Goal: Communication & Community: Share content

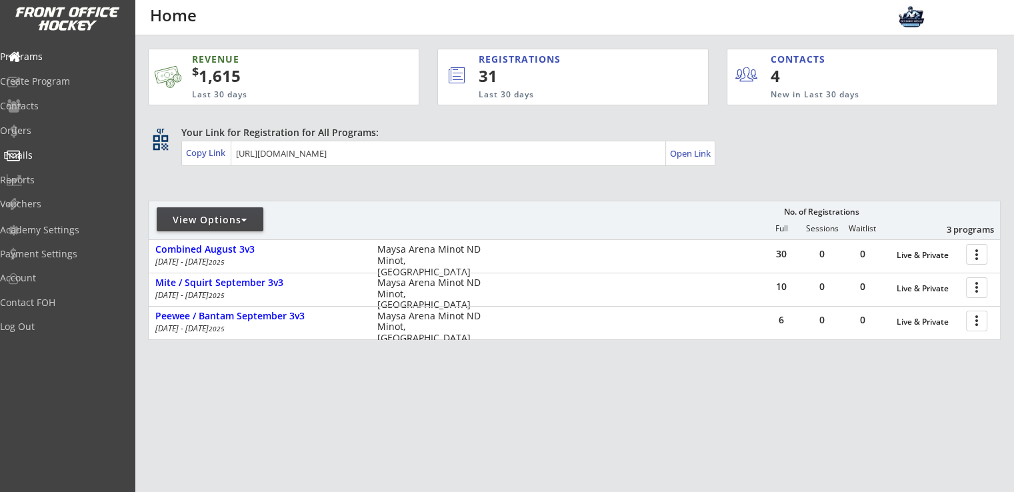
click at [54, 151] on div "Emails" at bounding box center [63, 155] width 120 height 9
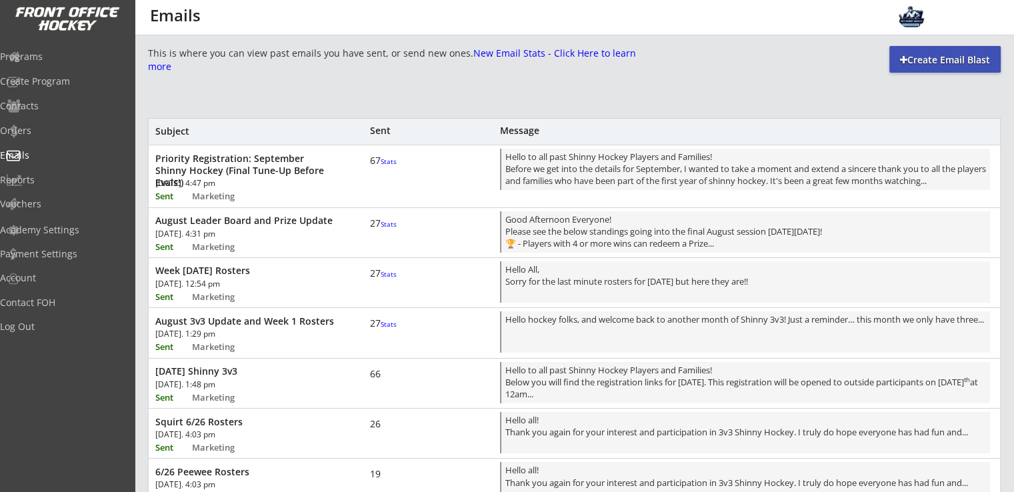
click at [278, 280] on div "[DATE]. 12:54 pm" at bounding box center [230, 284] width 151 height 8
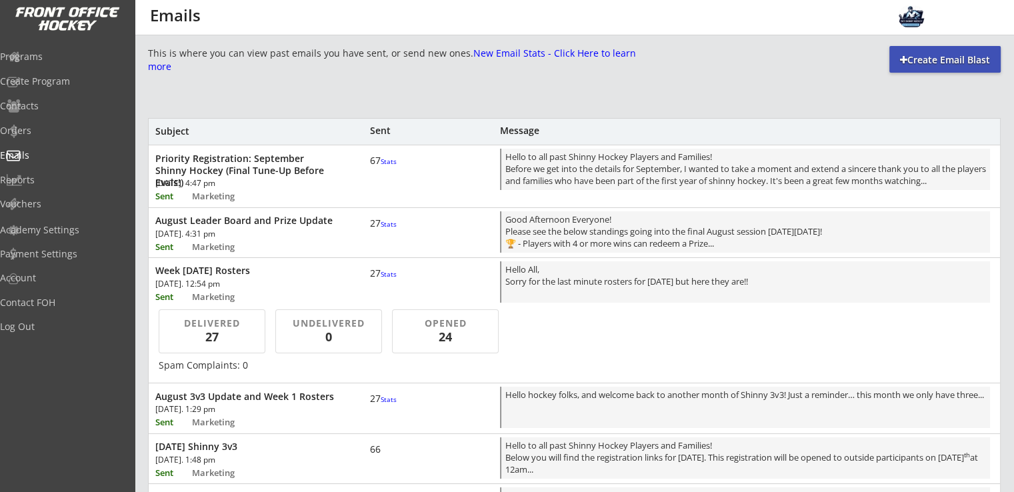
scroll to position [1, 0]
click at [914, 59] on div "Create Email Blast" at bounding box center [944, 59] width 111 height 13
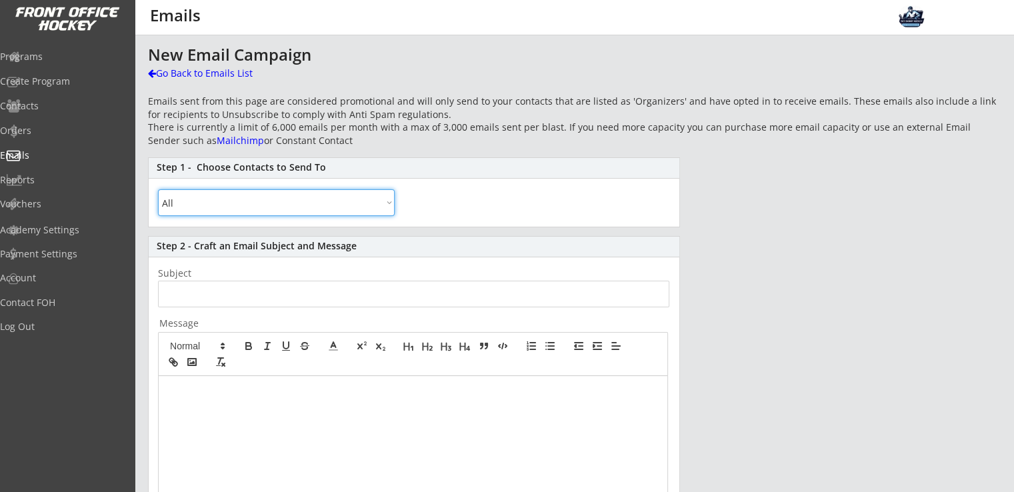
click at [272, 206] on select "All By Specific Programs Within Birth Year Range" at bounding box center [276, 202] width 237 height 27
select select ""By Specific Programs""
click at [158, 189] on select "All By Specific Programs Within Birth Year Range" at bounding box center [276, 202] width 237 height 27
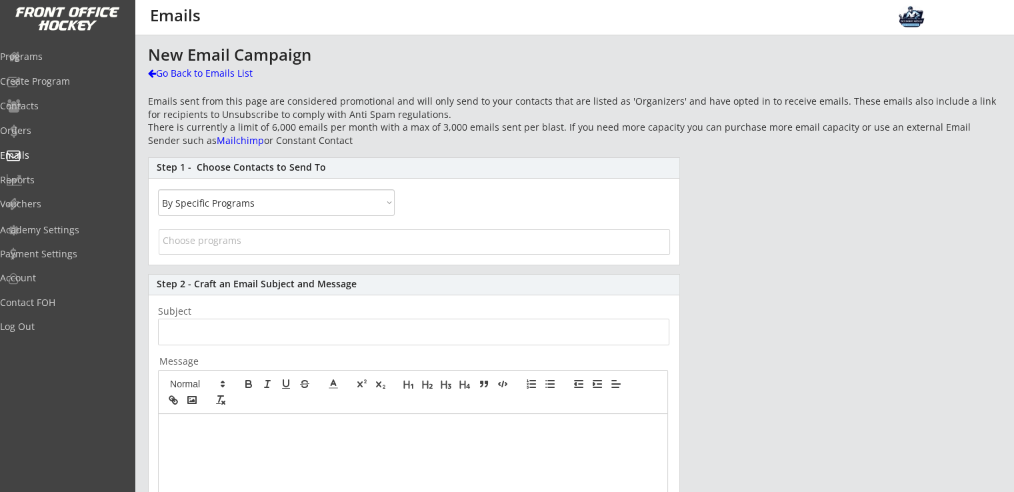
click at [253, 251] on span at bounding box center [414, 243] width 510 height 25
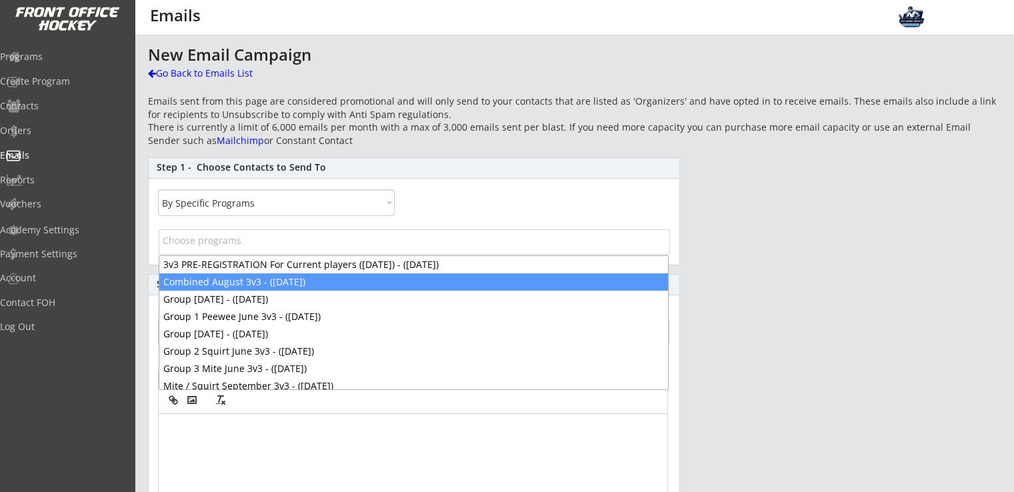
select select "1348695171700984260__LOOKUP__1752606058278x225543533779746800"
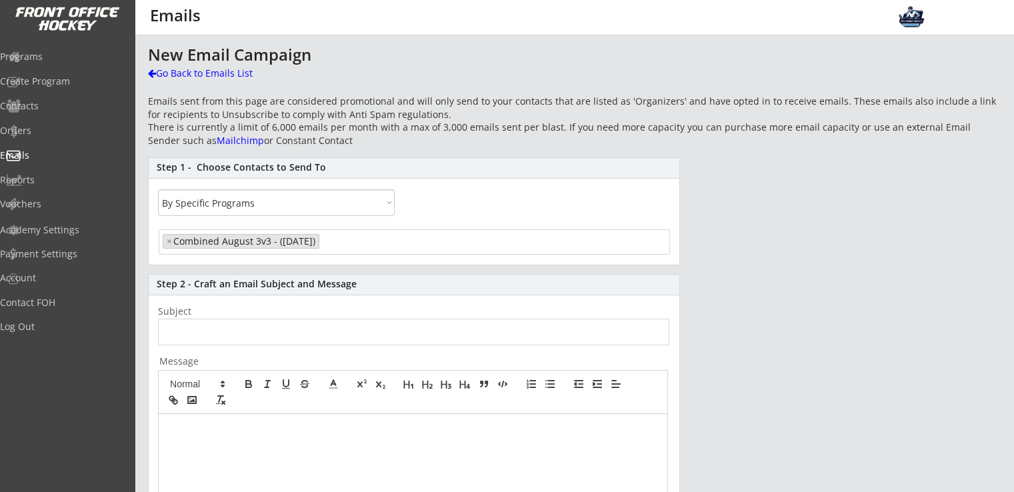
scroll to position [11, 0]
click at [215, 329] on input "input" at bounding box center [413, 332] width 511 height 27
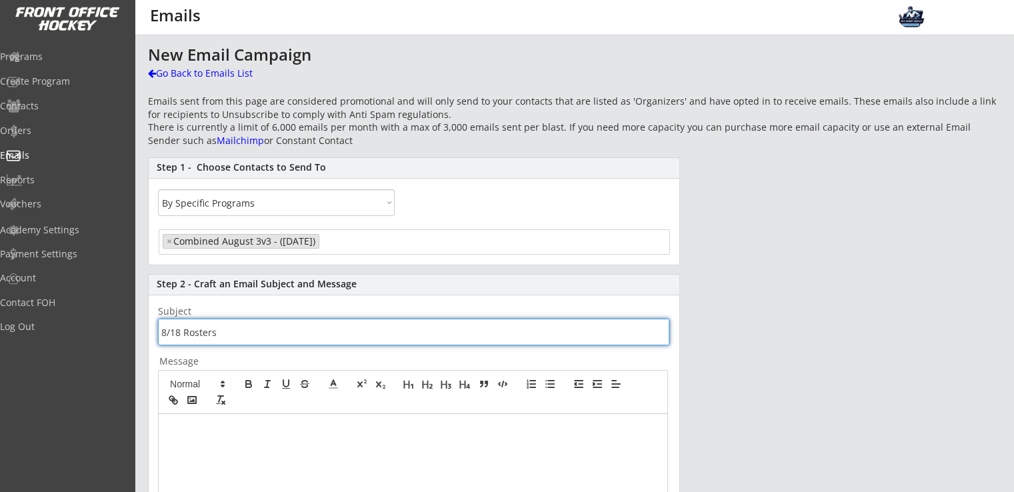
type input "8/18 Rosters"
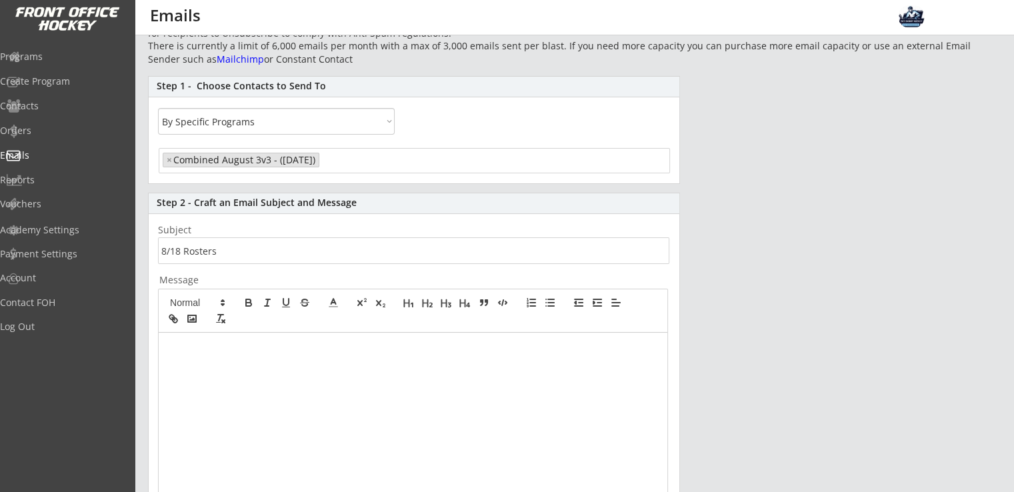
scroll to position [107, 0]
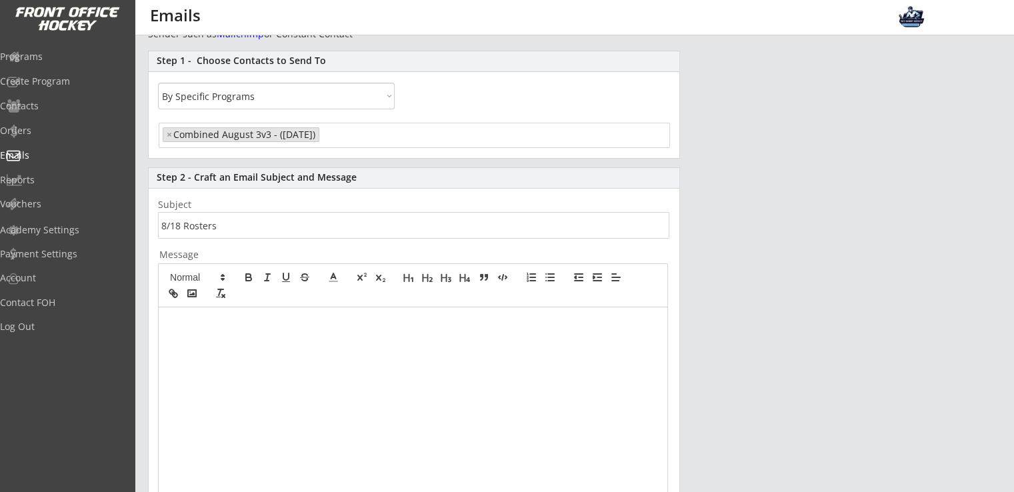
click at [253, 331] on div at bounding box center [413, 432] width 508 height 250
click at [223, 359] on div "Good evening! Please see the below rosters for our 3v3 [DATE]." at bounding box center [413, 432] width 508 height 250
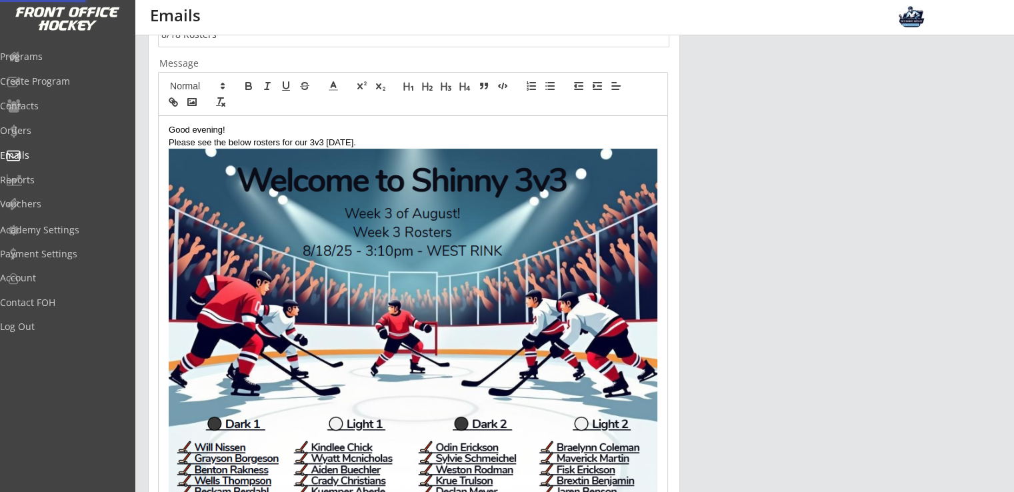
scroll to position [463, 0]
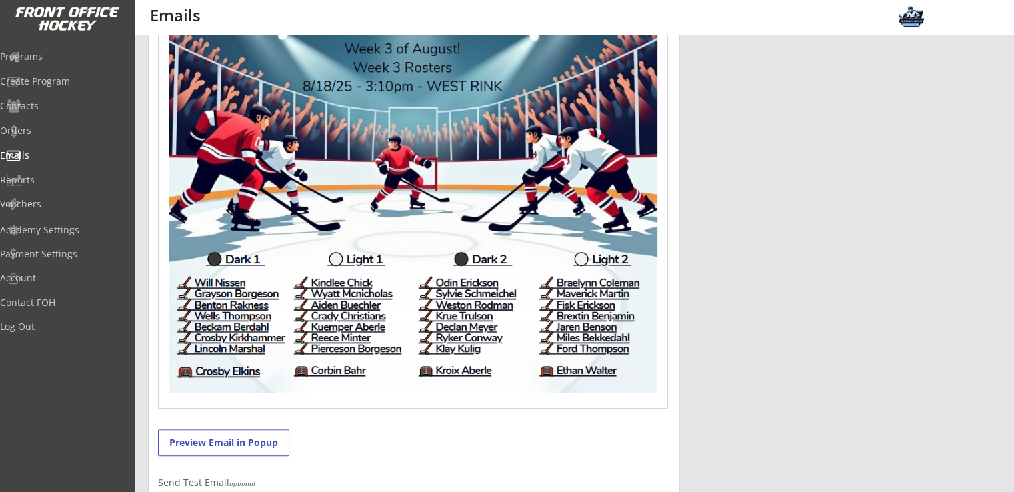
click at [511, 350] on img at bounding box center [413, 188] width 489 height 409
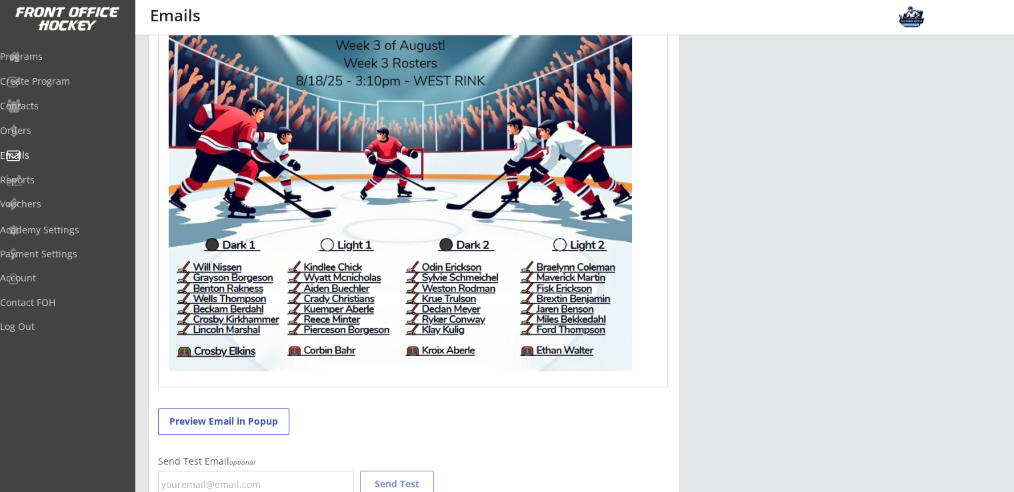
drag, startPoint x: 588, startPoint y: 363, endPoint x: 461, endPoint y: 297, distance: 143.7
click at [531, 244] on img at bounding box center [400, 177] width 463 height 387
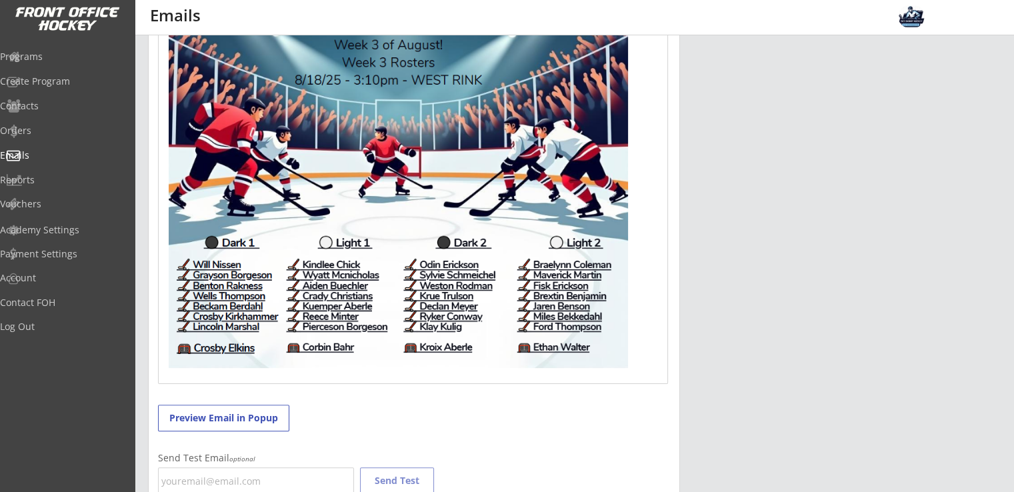
drag, startPoint x: 628, startPoint y: 369, endPoint x: 622, endPoint y: 351, distance: 18.1
click at [621, 355] on img at bounding box center [398, 176] width 459 height 384
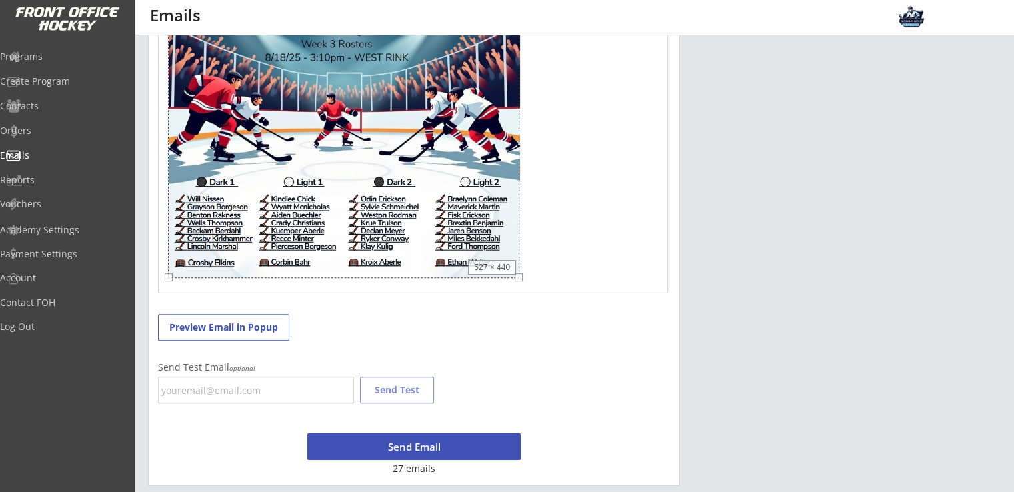
drag, startPoint x: 626, startPoint y: 368, endPoint x: 518, endPoint y: 281, distance: 138.8
click at [518, 281] on div "Good evening! Please see the below rosters for our 3v3 [DATE]. 527 × 440" at bounding box center [413, 121] width 508 height 341
click at [569, 261] on p at bounding box center [413, 132] width 489 height 297
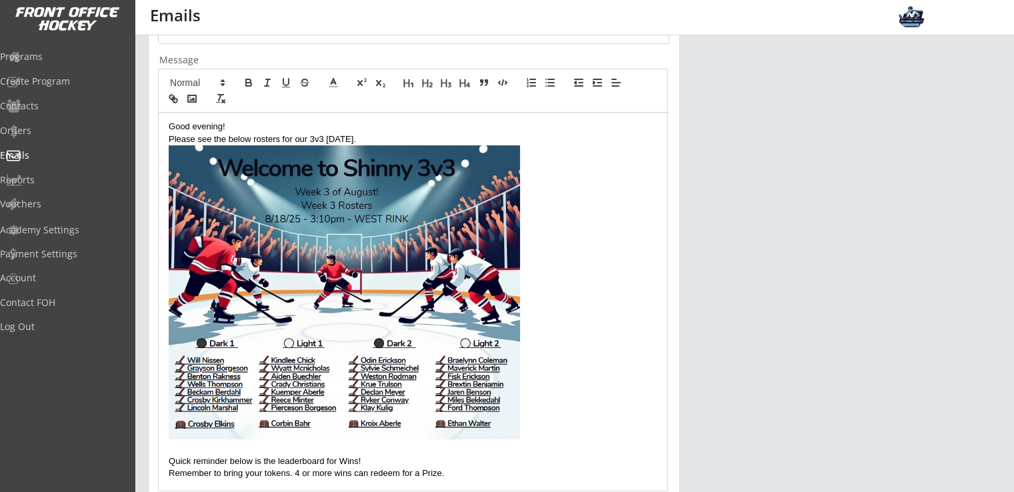
scroll to position [196, 0]
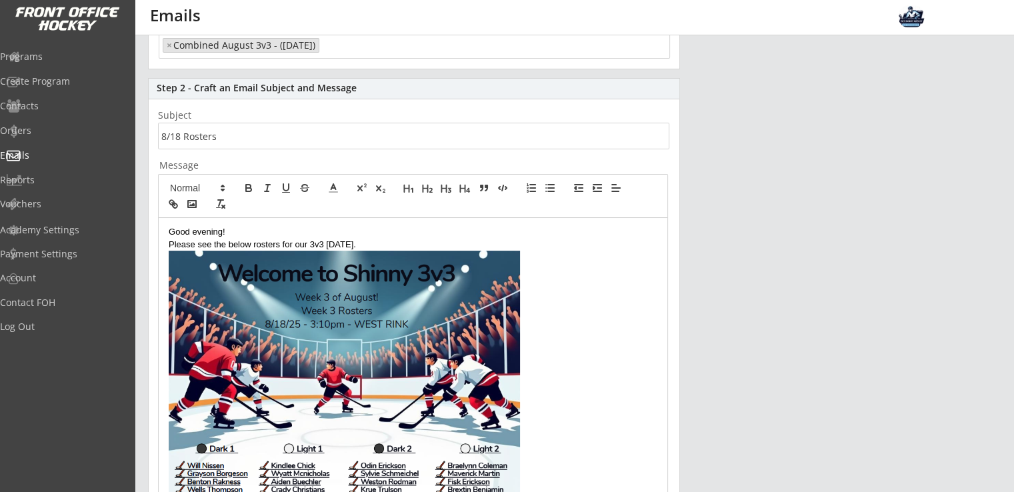
click at [244, 234] on p "Good evening!" at bounding box center [413, 232] width 489 height 12
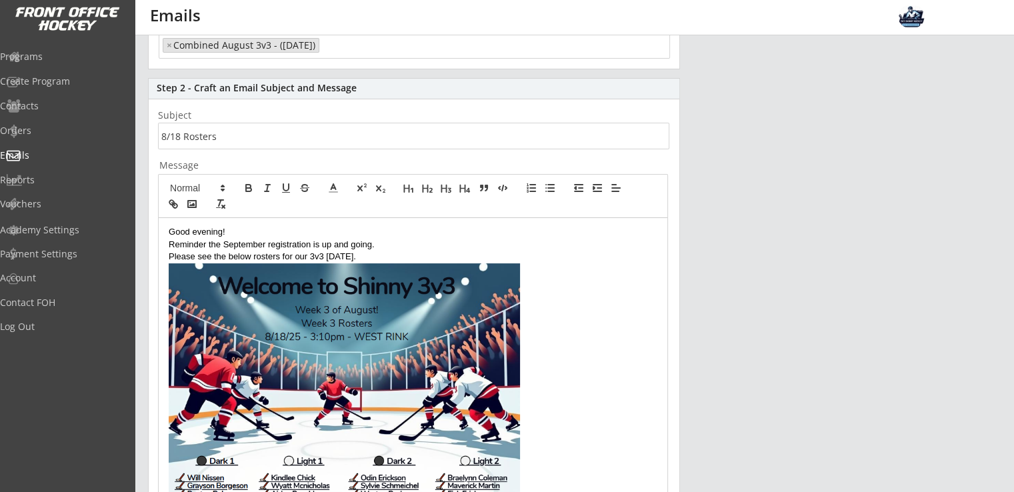
click at [384, 244] on p "Reminder the September registration is up and going." at bounding box center [413, 245] width 489 height 12
click at [219, 233] on p "Good evening!" at bounding box center [413, 232] width 489 height 12
click at [401, 257] on p "Please see the below rosters for our 3v3 [DATE]." at bounding box center [413, 257] width 489 height 12
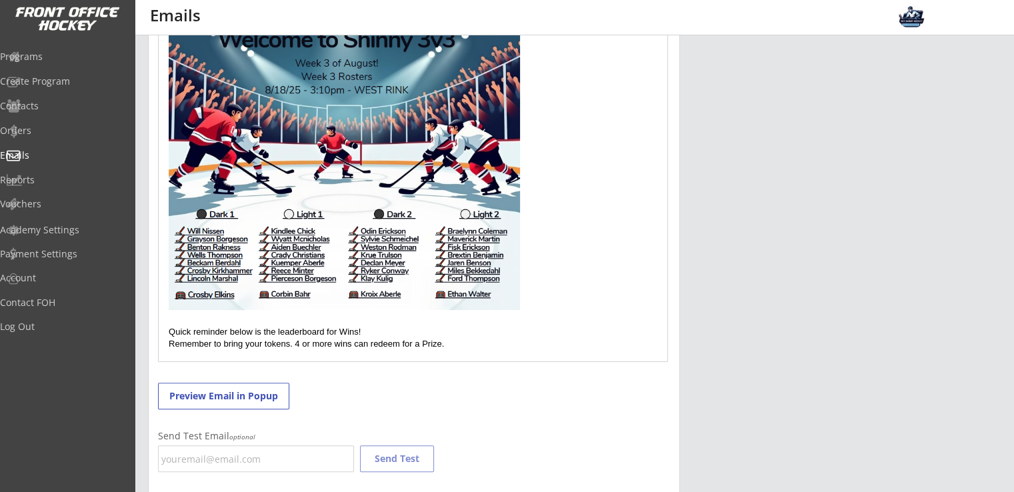
scroll to position [463, 0]
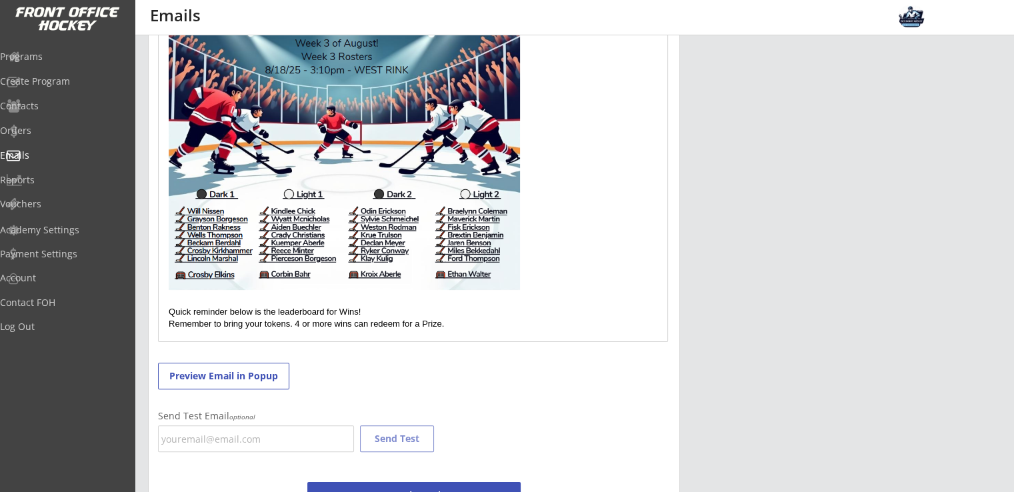
click at [397, 314] on p "Quick reminder below is the leaderboard for Wins!" at bounding box center [413, 312] width 489 height 12
click at [458, 327] on p "Remember to bring your tokens. 4 or more wins can redeem for a Prize." at bounding box center [413, 324] width 489 height 12
click at [378, 312] on p "Quick reminder below is the leaderboard for Wins!" at bounding box center [413, 312] width 489 height 12
drag, startPoint x: 233, startPoint y: 310, endPoint x: 168, endPoint y: 310, distance: 65.3
click at [169, 310] on p "Quick reminder below is the leaderboard for Wins!" at bounding box center [413, 312] width 489 height 12
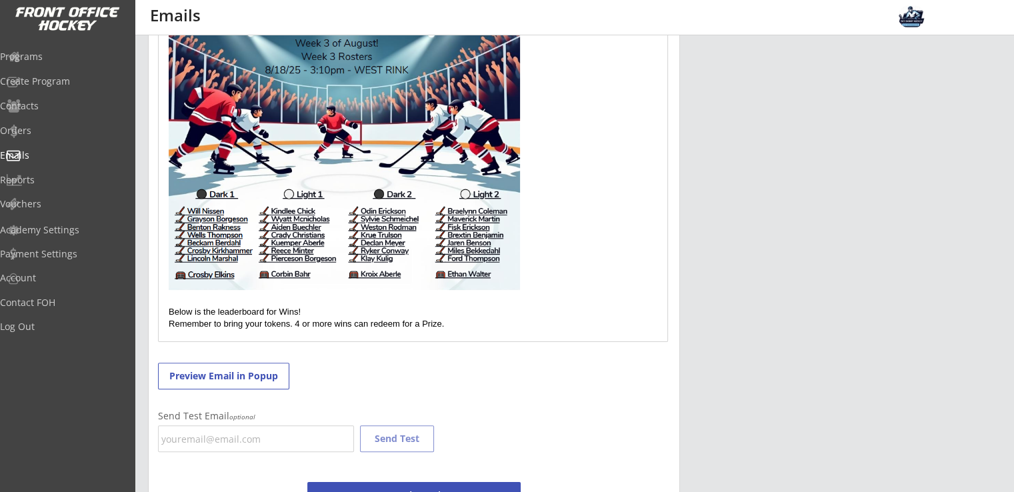
click at [321, 307] on p "Below is the leaderboard for Wins!" at bounding box center [413, 312] width 489 height 12
click at [456, 322] on p "Remember to bring your tokens. 4 or more wins can redeem for a Prize." at bounding box center [413, 324] width 489 height 12
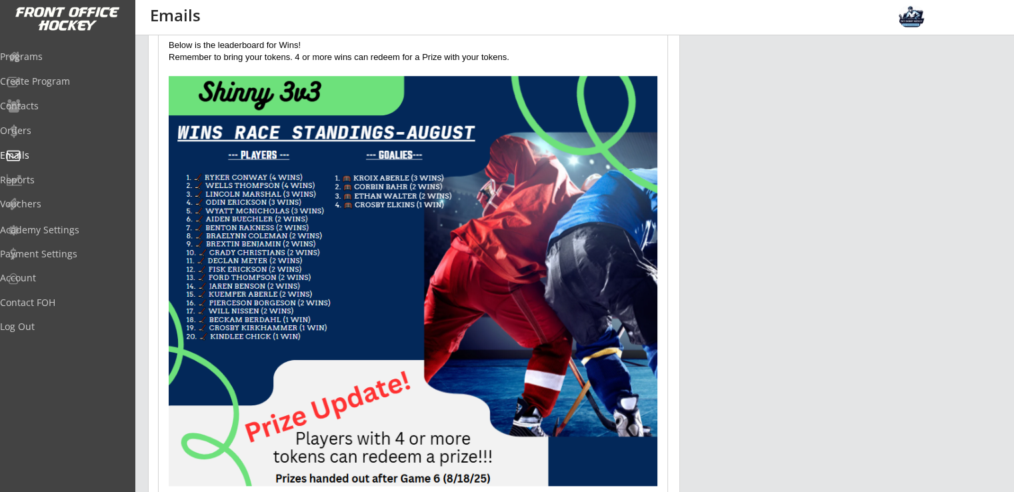
scroll to position [818, 0]
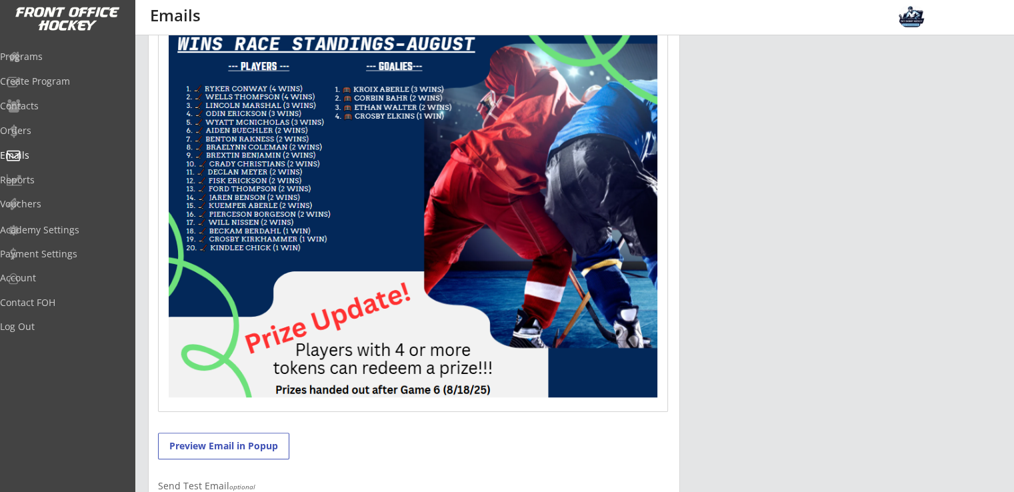
click at [534, 363] on img at bounding box center [413, 191] width 489 height 409
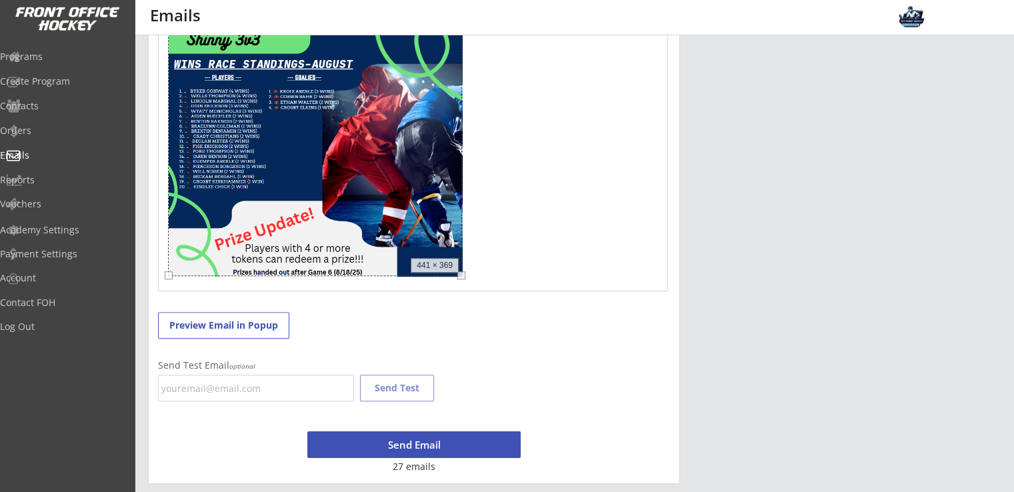
scroll to position [774, 0]
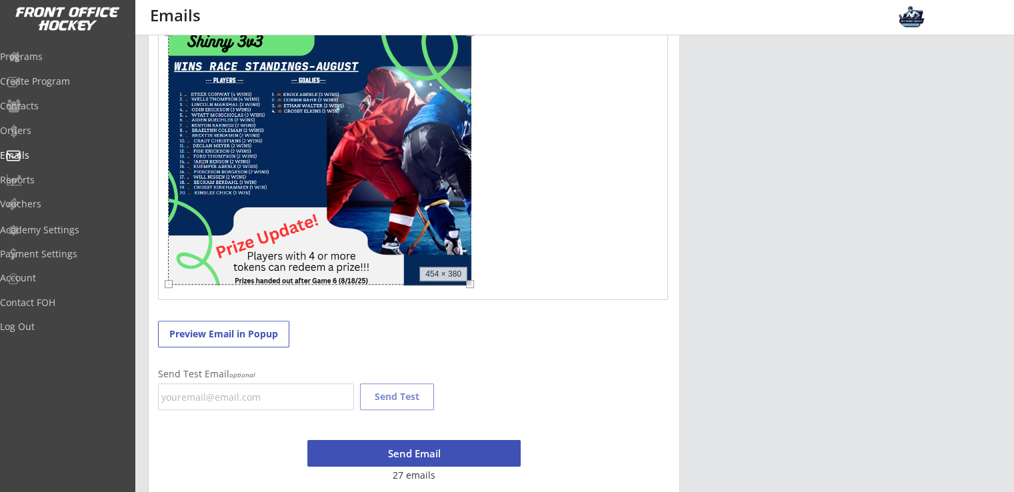
drag, startPoint x: 658, startPoint y: 398, endPoint x: 472, endPoint y: 321, distance: 202.0
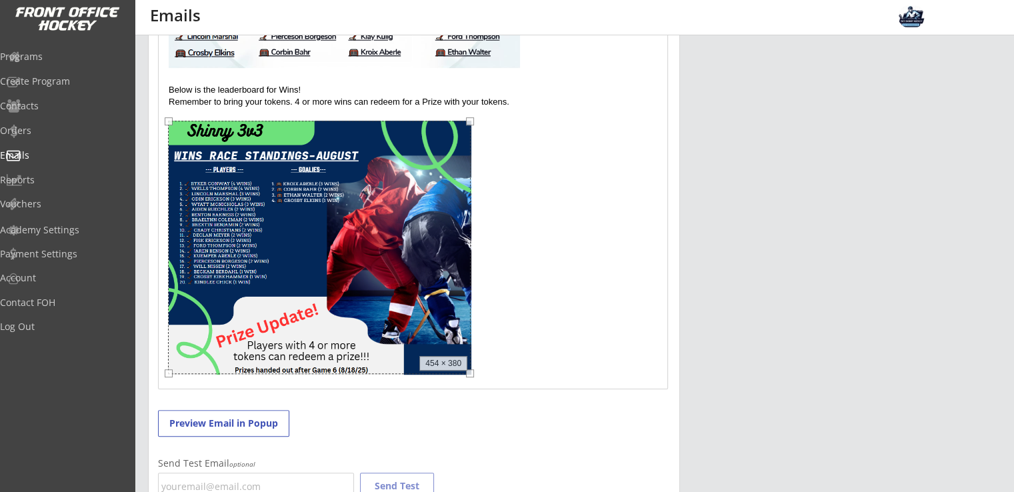
scroll to position [685, 0]
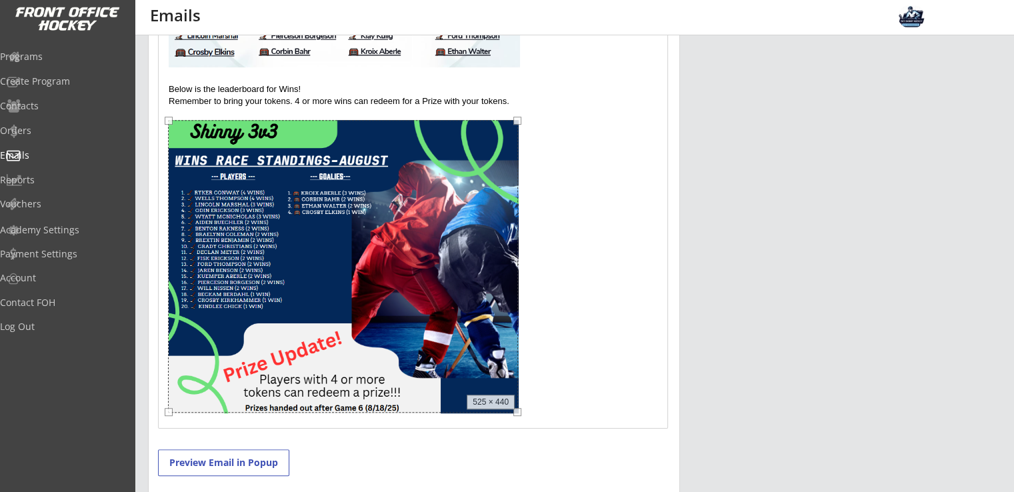
drag, startPoint x: 470, startPoint y: 371, endPoint x: 517, endPoint y: 382, distance: 48.5
click at [517, 382] on div "Good evening all! Reminder the September registration is up and going for one l…" at bounding box center [413, 78] width 508 height 699
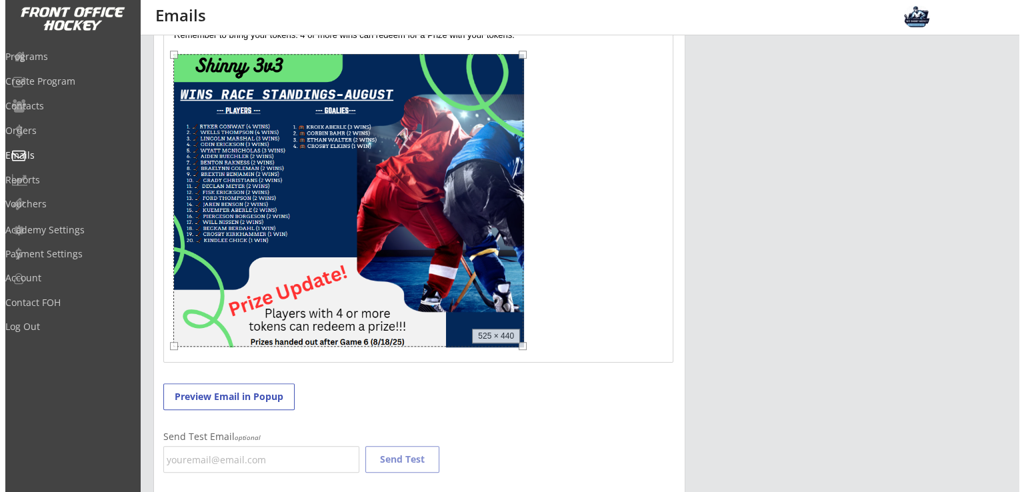
scroll to position [774, 0]
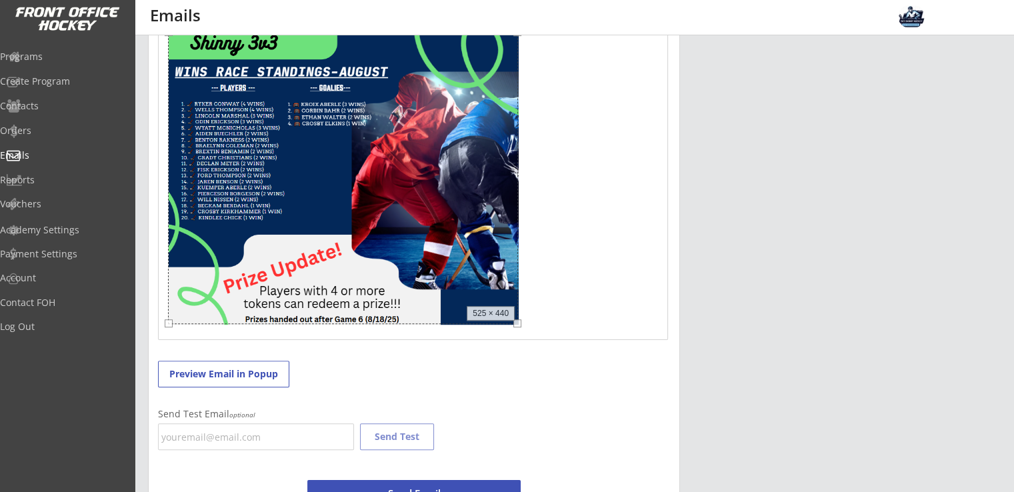
click at [562, 319] on p at bounding box center [413, 179] width 489 height 297
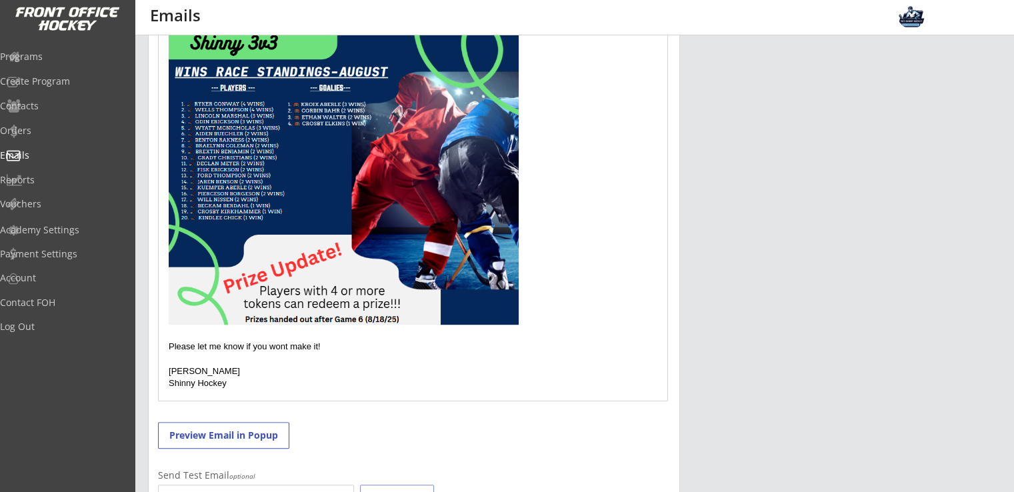
click at [355, 353] on p at bounding box center [413, 359] width 489 height 12
click at [287, 347] on p "Please let me know if you wont make it!" at bounding box center [413, 347] width 489 height 12
drag, startPoint x: 305, startPoint y: 357, endPoint x: 312, endPoint y: 358, distance: 7.4
click at [312, 357] on p at bounding box center [413, 359] width 489 height 12
click at [233, 431] on button "Preview Email in Popup" at bounding box center [223, 435] width 131 height 27
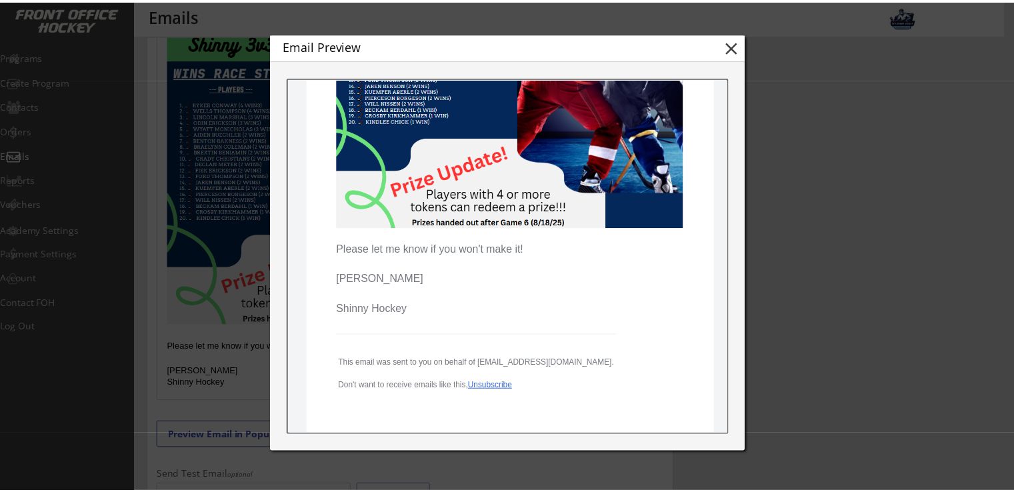
scroll to position [710, 0]
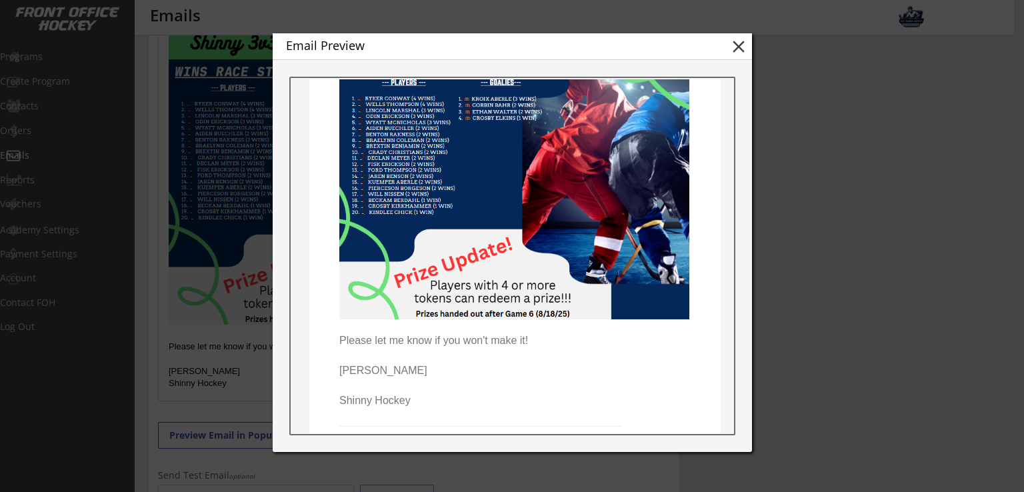
click at [740, 47] on button "close" at bounding box center [738, 47] width 20 height 20
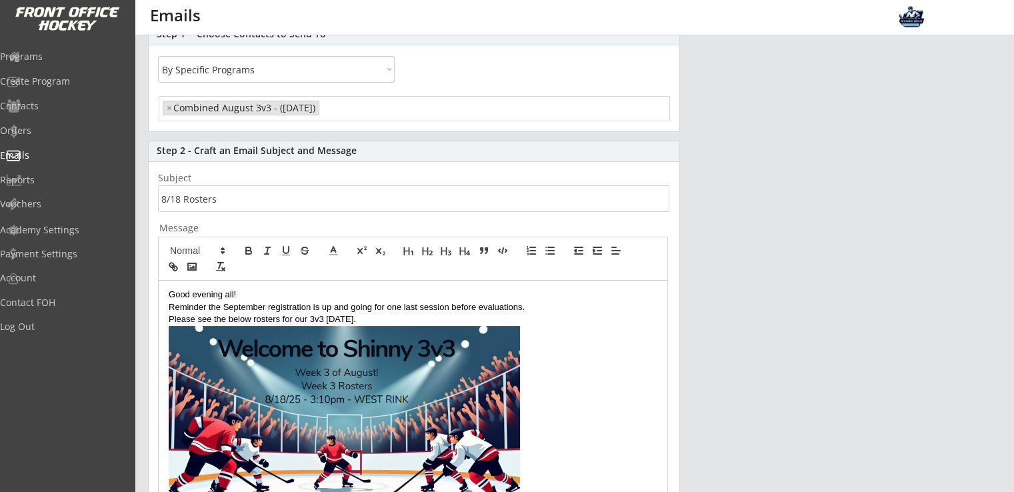
scroll to position [63, 0]
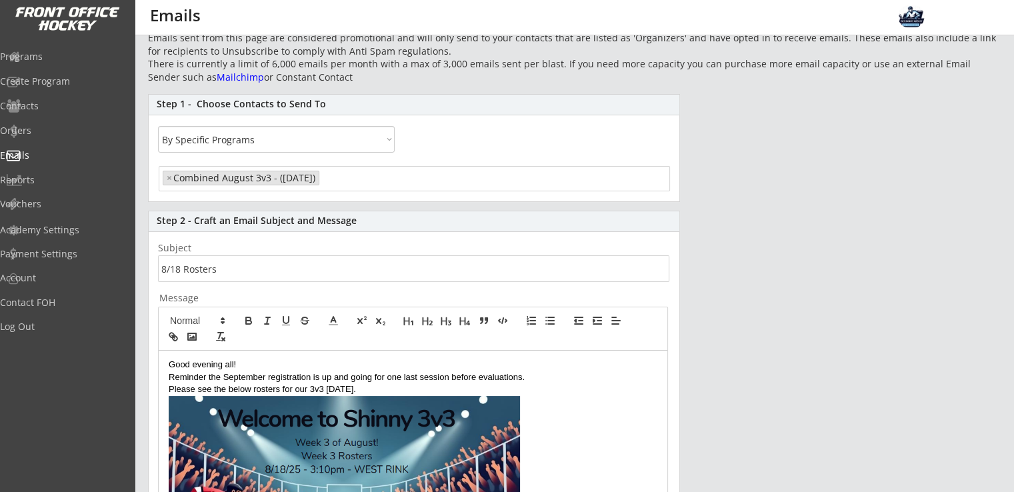
click at [397, 178] on input "search" at bounding box center [375, 177] width 105 height 13
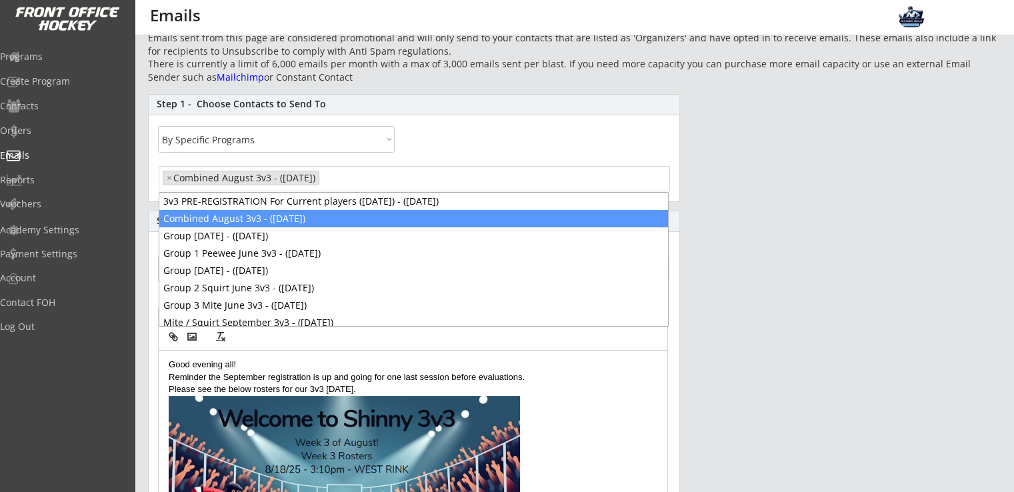
click at [498, 141] on div "Step 1 - Choose Contacts to Send To All By Specific Programs Within Birth Year …" at bounding box center [414, 148] width 532 height 108
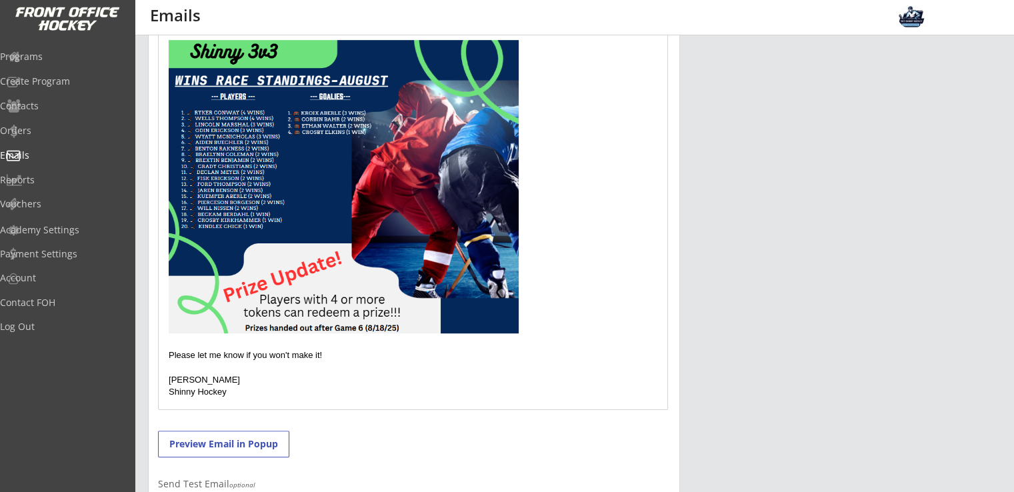
scroll to position [863, 0]
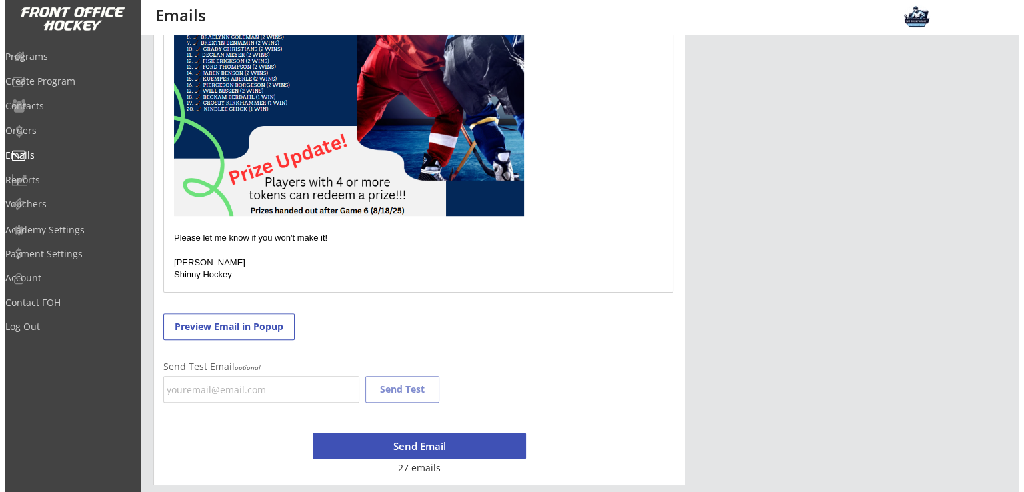
scroll to position [884, 0]
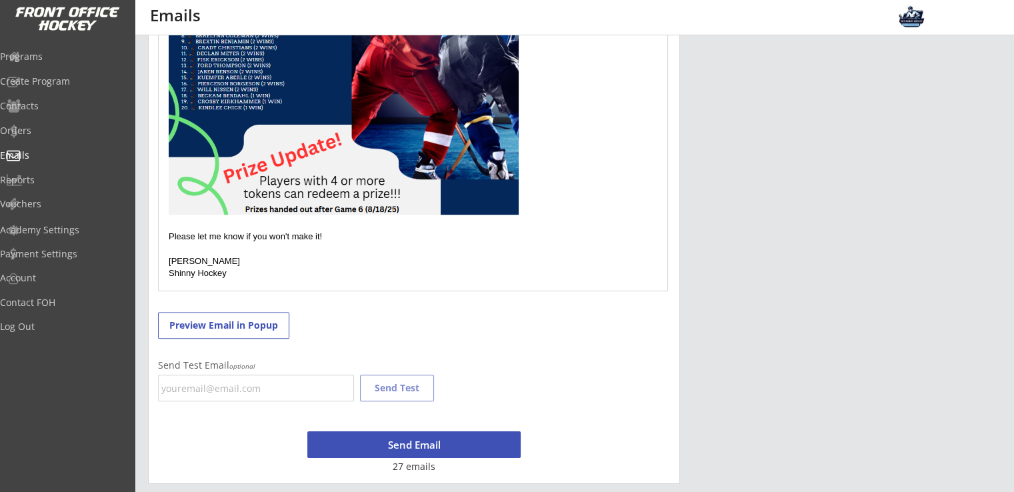
click at [417, 445] on button "Send Email" at bounding box center [413, 444] width 213 height 27
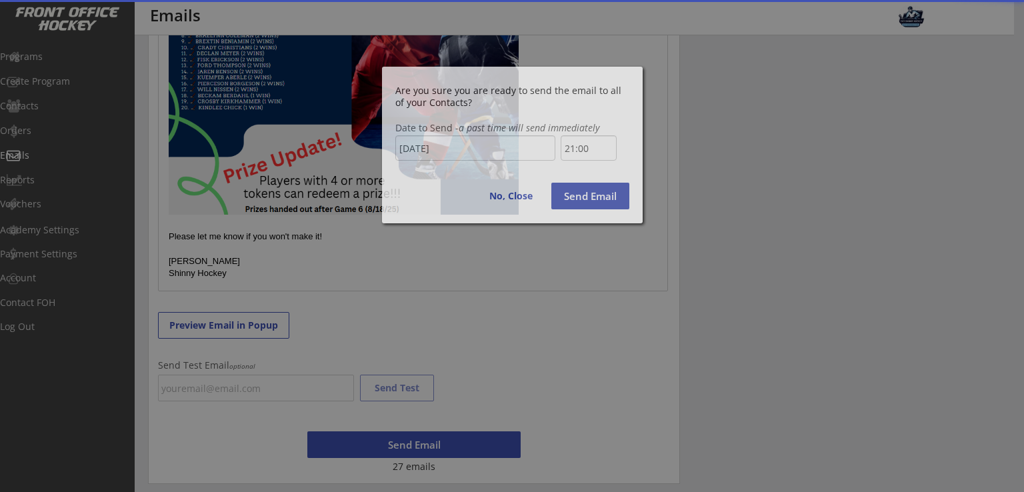
scroll to position [1031, 0]
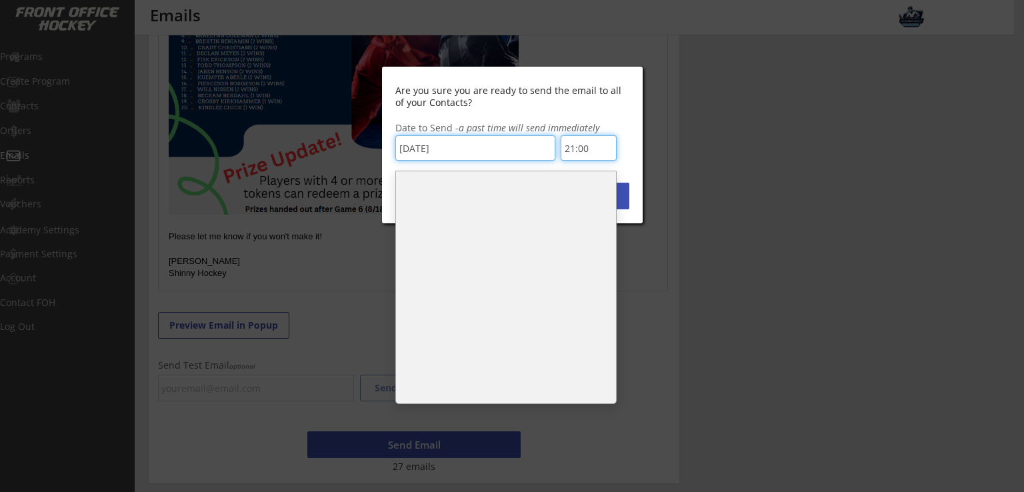
click at [590, 150] on input "21:00" at bounding box center [588, 147] width 56 height 25
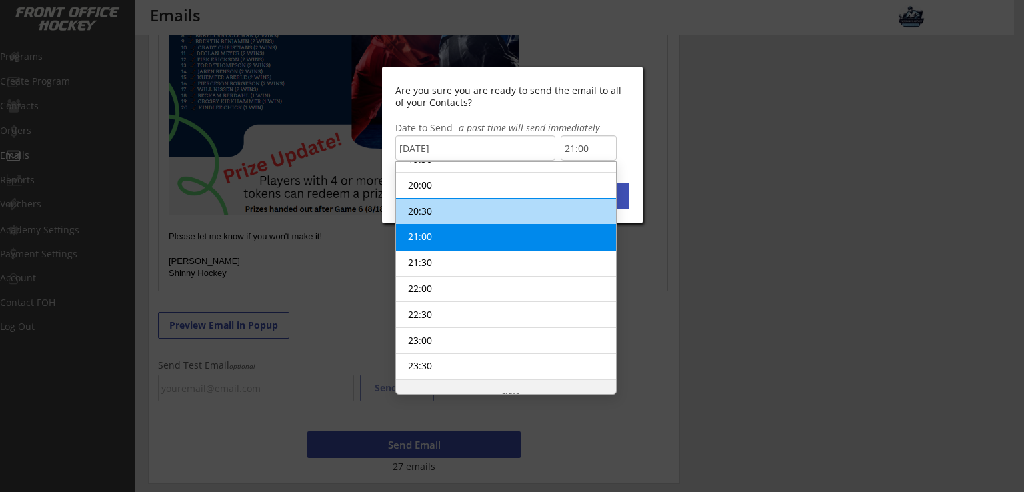
click at [434, 201] on li "20:30" at bounding box center [506, 211] width 220 height 27
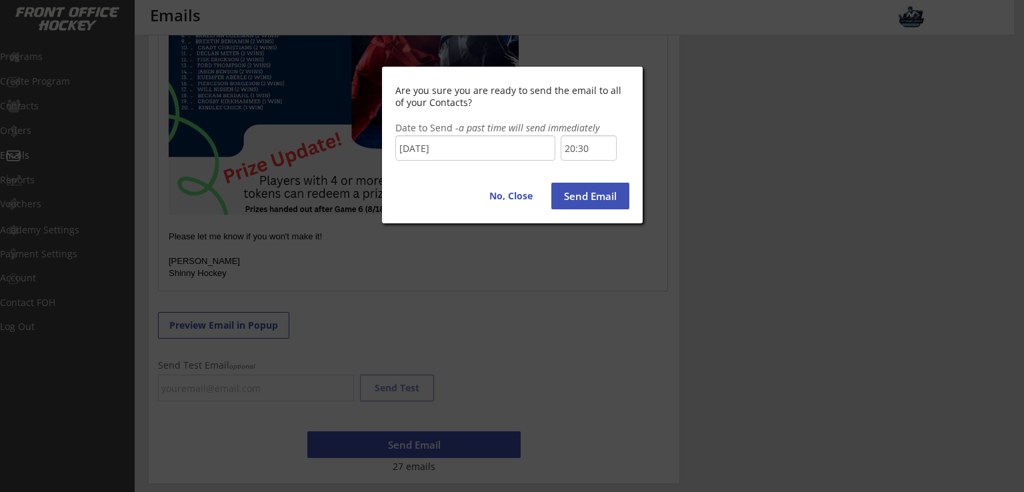
scroll to position [1005, 0]
click at [585, 195] on button "Send Email" at bounding box center [590, 196] width 78 height 27
type input "21:00"
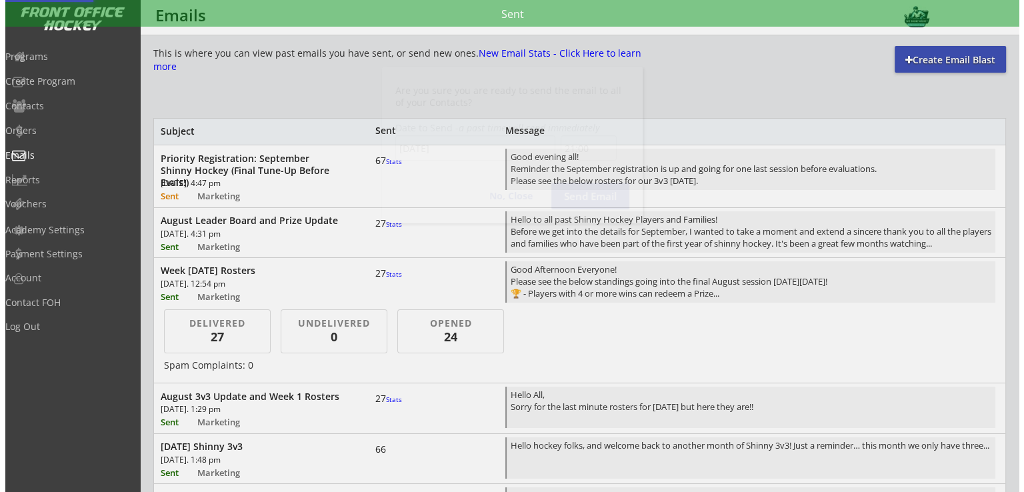
scroll to position [1031, 0]
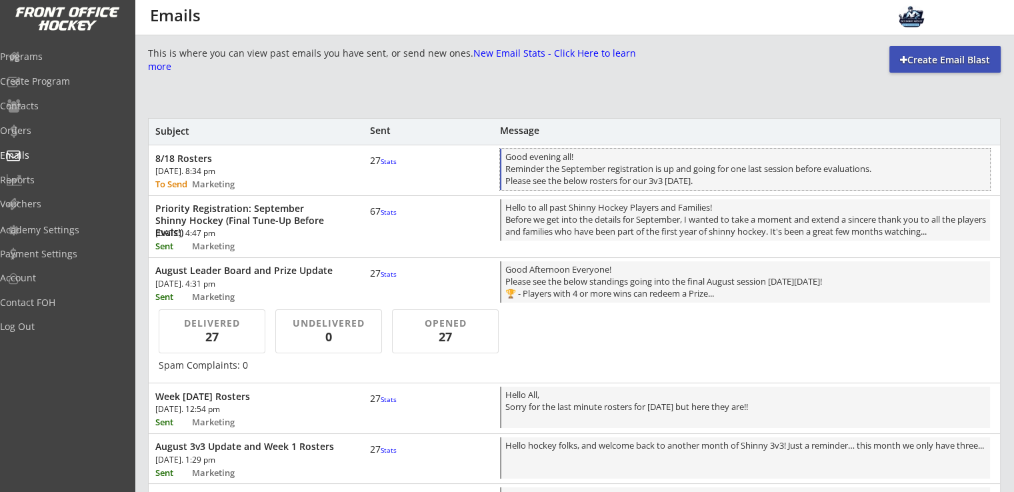
click at [656, 174] on div "Good evening all! Reminder the September registration is up and going for one l…" at bounding box center [745, 170] width 481 height 39
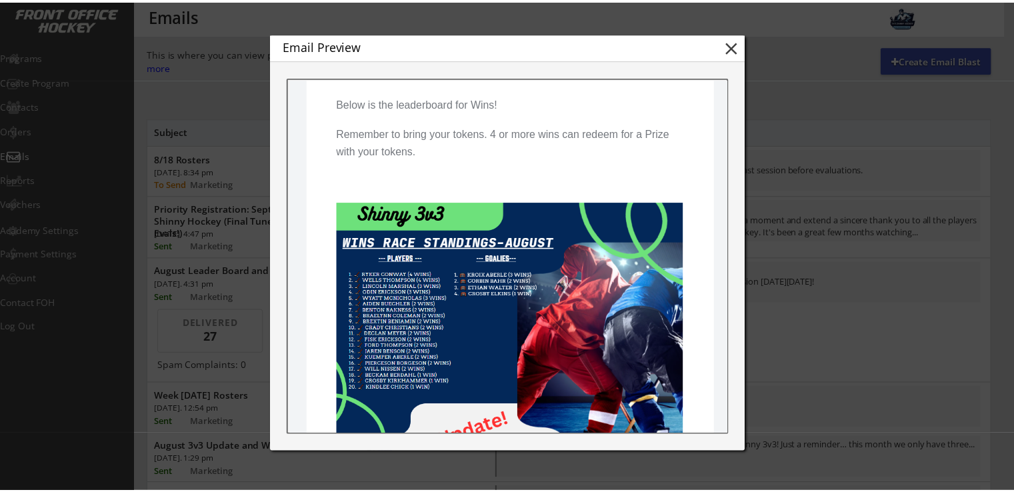
scroll to position [710, 0]
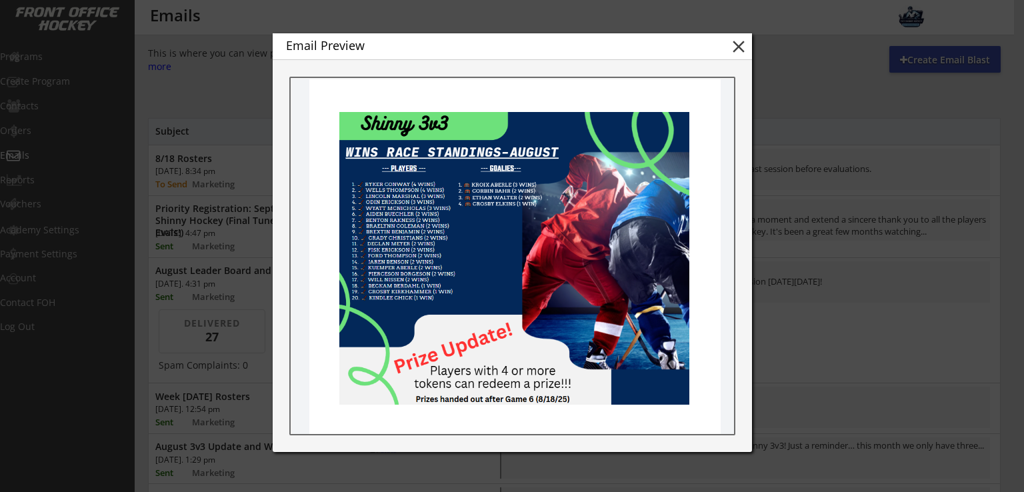
click at [738, 46] on button "close" at bounding box center [738, 47] width 20 height 20
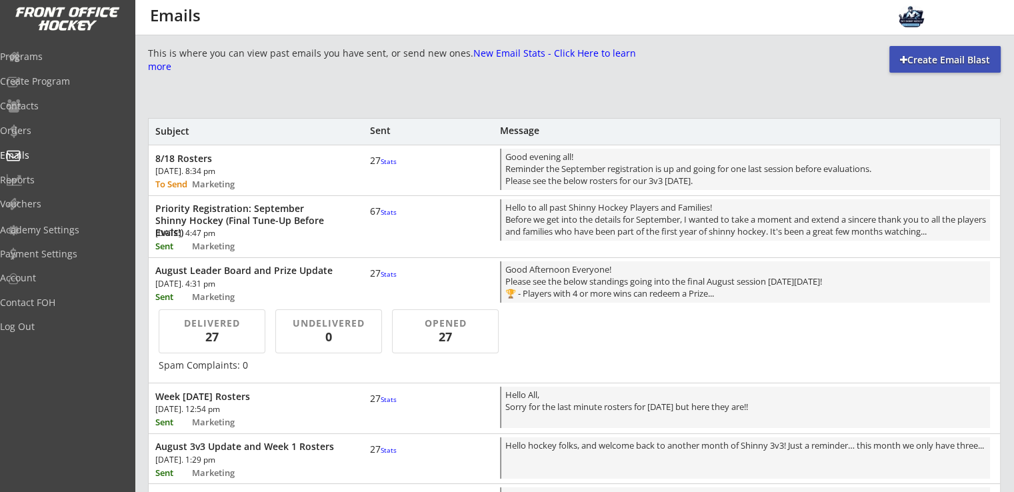
scroll to position [0, 0]
click at [256, 182] on div "8/18 Rosters [DATE]. 8:34 pm To Send Marketing 27 Stats Good evening all! Remin…" at bounding box center [574, 168] width 851 height 47
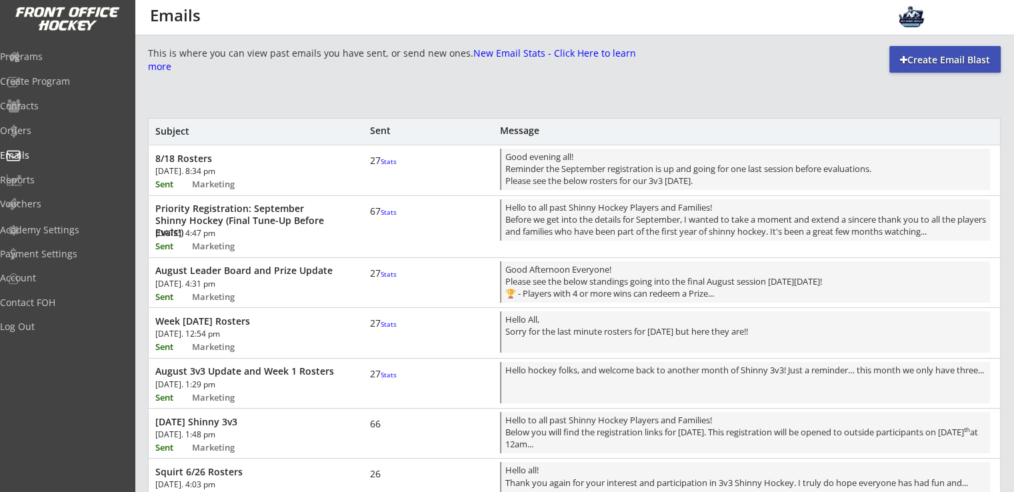
click at [293, 172] on div "[DATE]. 8:34 pm" at bounding box center [230, 171] width 151 height 8
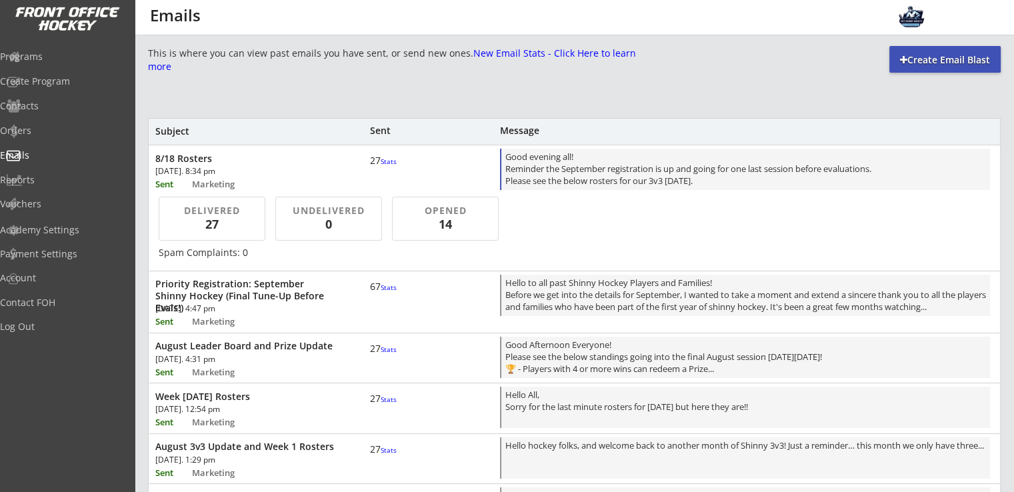
click at [602, 169] on div "Good evening all! Reminder the September registration is up and going for one l…" at bounding box center [745, 170] width 481 height 39
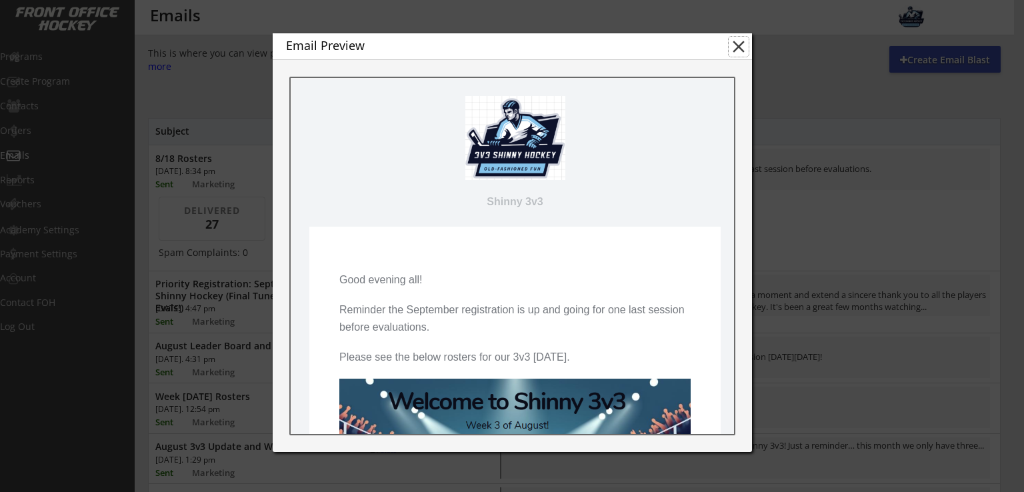
click at [744, 47] on button "close" at bounding box center [738, 47] width 20 height 20
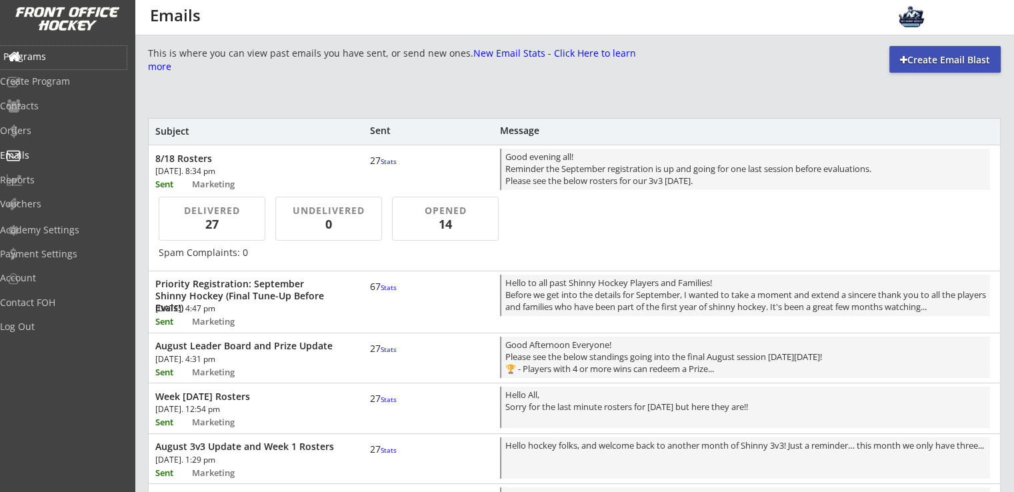
click at [40, 52] on div "Programs" at bounding box center [63, 56] width 120 height 9
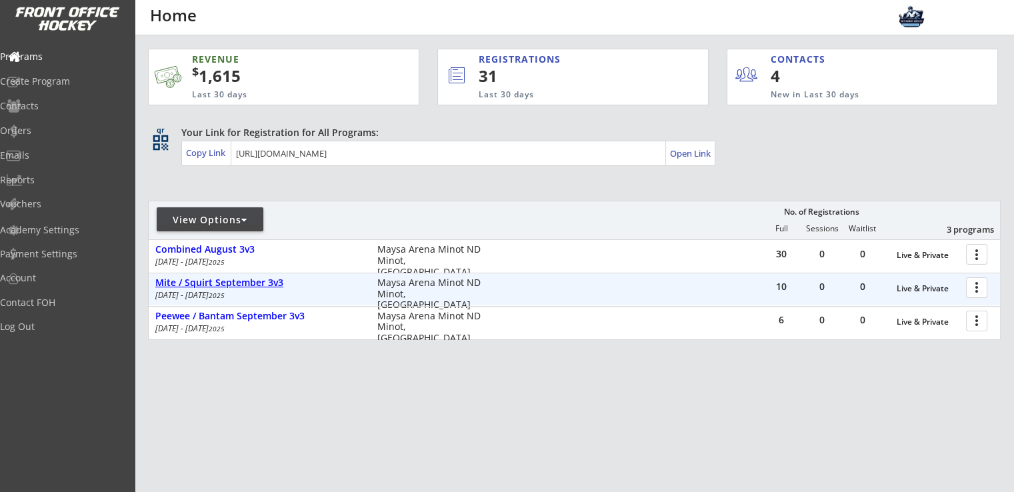
click at [244, 286] on div "Mite / Squirt September 3v3" at bounding box center [259, 282] width 208 height 11
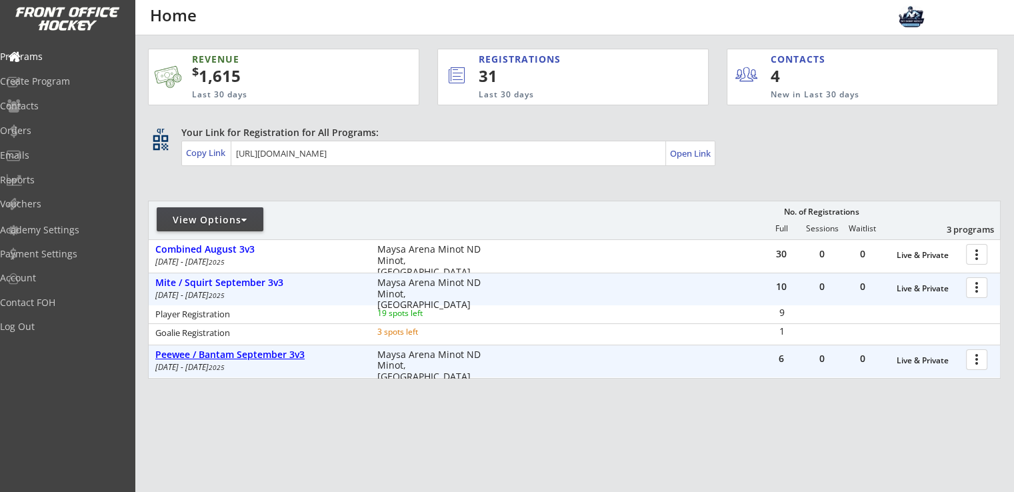
click at [257, 363] on div "Sep 3 - Sep 22 2025" at bounding box center [257, 367] width 204 height 8
click at [267, 355] on div "Peewee / Bantam September 3v3" at bounding box center [259, 354] width 208 height 11
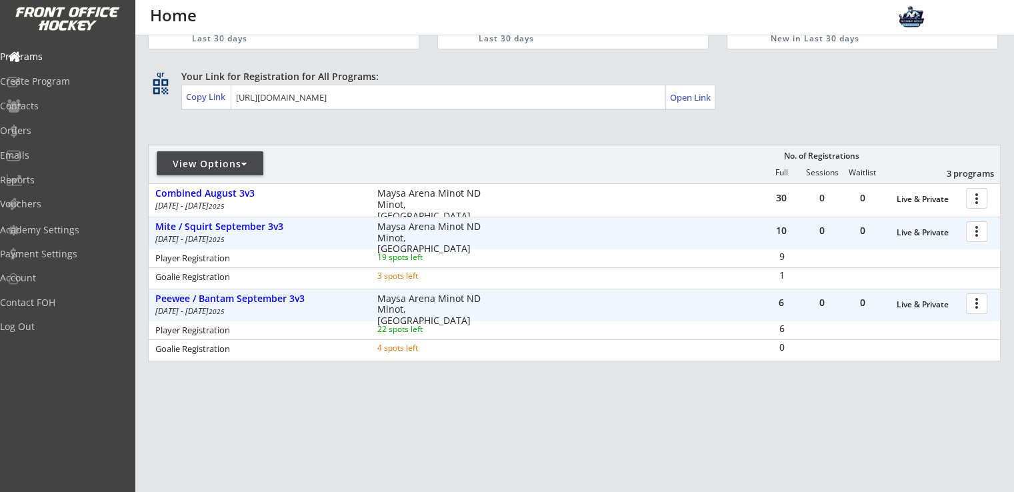
scroll to position [79, 0]
